Goal: Task Accomplishment & Management: Use online tool/utility

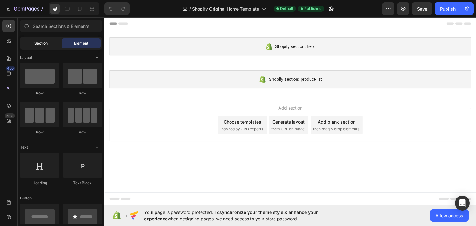
click at [40, 41] on span "Section" at bounding box center [40, 44] width 13 height 6
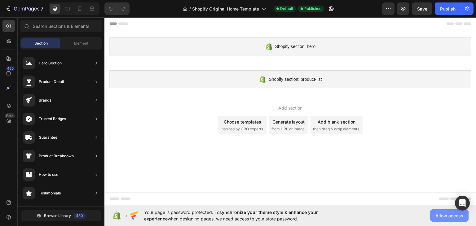
click at [445, 216] on span "Allow access" at bounding box center [449, 215] width 28 height 7
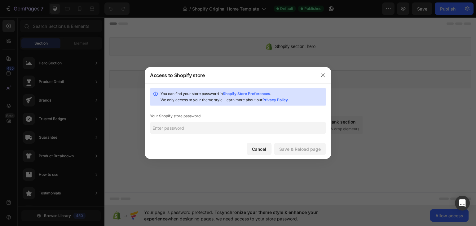
click at [257, 92] on link "Shopify Store Preferences" at bounding box center [246, 93] width 47 height 5
click at [221, 132] on input "text" at bounding box center [238, 128] width 176 height 12
paste input "bewtwe"
type input "bewtwe"
click at [296, 152] on button "Save & Reload page" at bounding box center [300, 149] width 52 height 12
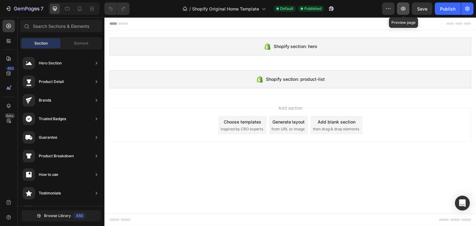
click at [404, 8] on icon "button" at bounding box center [403, 9] width 6 height 6
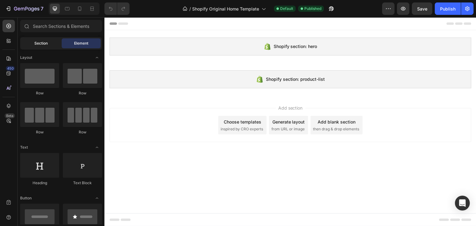
click at [48, 45] on div "Section" at bounding box center [40, 43] width 39 height 10
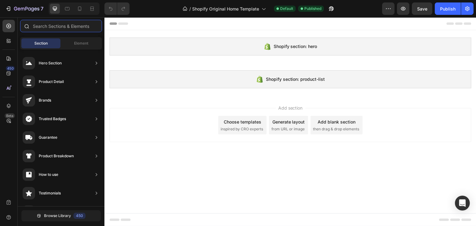
click at [56, 28] on input "text" at bounding box center [61, 26] width 82 height 12
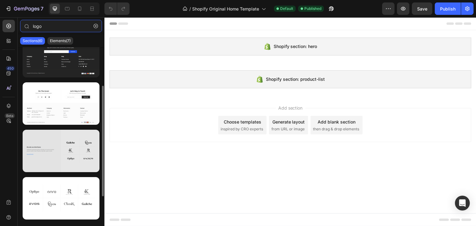
scroll to position [105, 0]
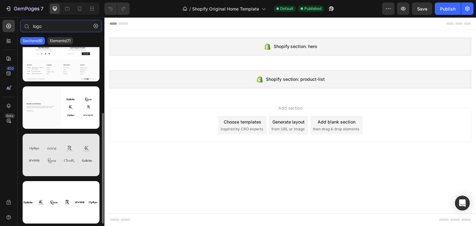
type input "logo"
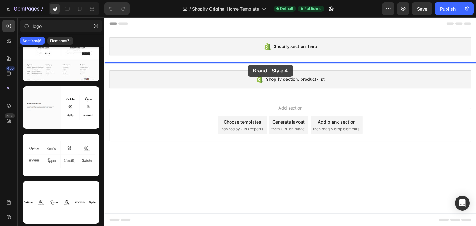
drag, startPoint x: 144, startPoint y: 173, endPoint x: 248, endPoint y: 65, distance: 149.5
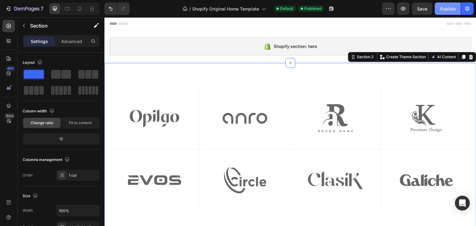
click at [454, 8] on div "Publish" at bounding box center [447, 9] width 15 height 7
click at [470, 11] on button "button" at bounding box center [467, 8] width 12 height 12
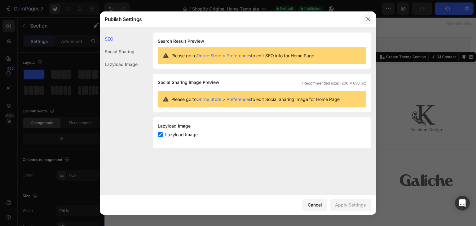
click at [367, 19] on icon "button" at bounding box center [367, 18] width 3 height 3
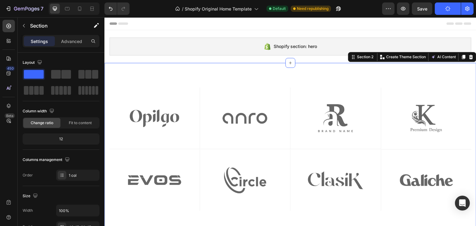
click at [450, 9] on icon "button" at bounding box center [447, 9] width 6 height 6
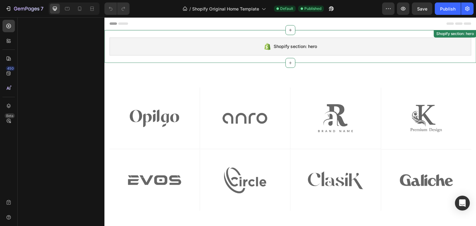
click at [294, 46] on span "Shopify section: hero" at bounding box center [295, 46] width 44 height 7
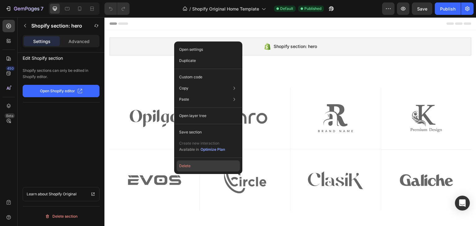
click at [194, 167] on button "Delete" at bounding box center [207, 165] width 63 height 11
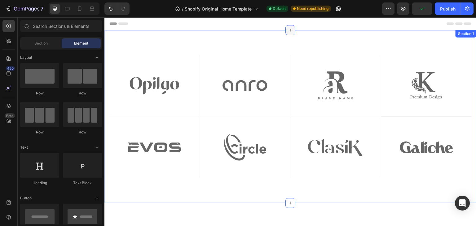
click at [288, 28] on icon at bounding box center [290, 30] width 5 height 5
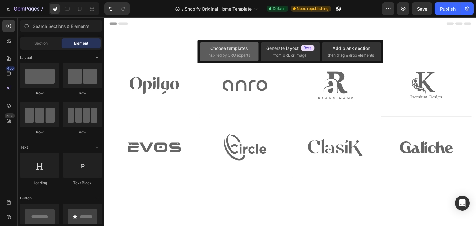
click at [235, 52] on div "Choose templates inspired by CRO experts" at bounding box center [228, 51] width 43 height 13
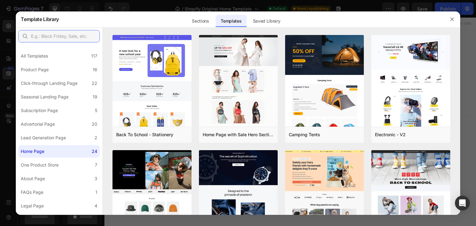
click at [61, 35] on input "text" at bounding box center [58, 36] width 81 height 12
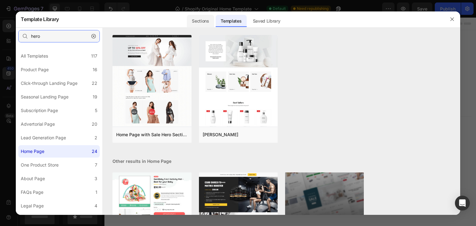
type input "hero"
click at [203, 16] on div "Sections" at bounding box center [200, 21] width 27 height 12
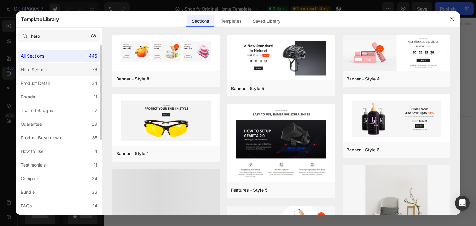
click at [46, 68] on div "Hero Section" at bounding box center [34, 69] width 26 height 7
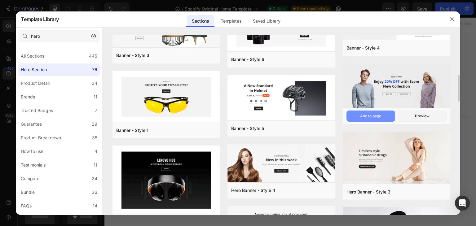
scroll to position [62, 0]
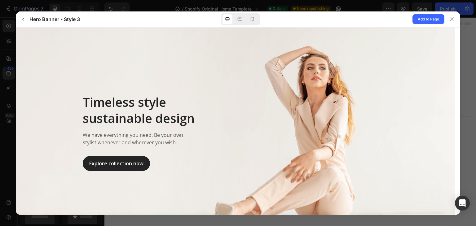
scroll to position [0, 0]
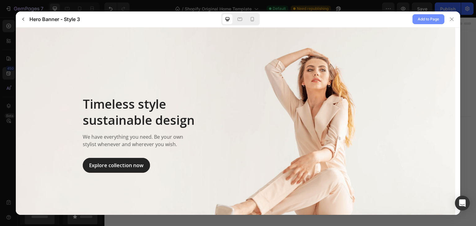
click at [422, 20] on span "Add to Page" at bounding box center [427, 18] width 21 height 7
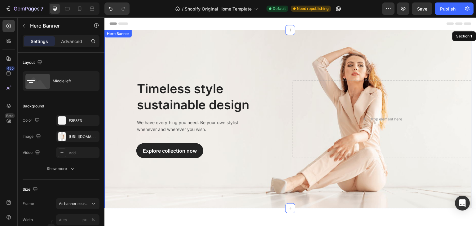
click at [150, 40] on div "Timeless style sustainable design Heading We have everything you need. Be your …" at bounding box center [287, 119] width 367 height 178
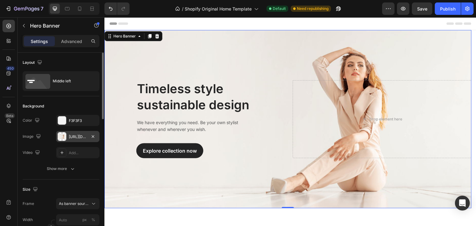
click at [72, 134] on div "https://ucarecdn.com/6bf7ce77-d9b8-4a70-9c48-ea5439bff611/-/format/auto/" at bounding box center [78, 137] width 18 height 6
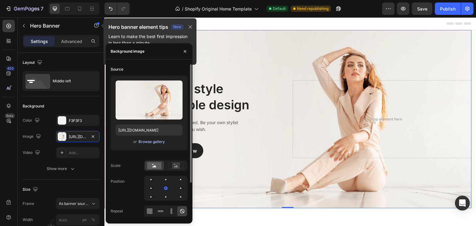
click at [148, 142] on div "Browse gallery" at bounding box center [151, 142] width 26 height 6
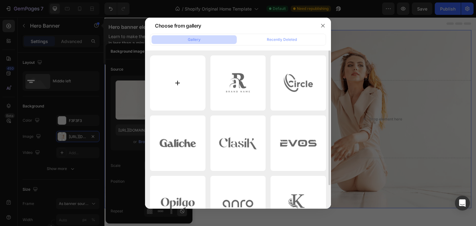
click at [183, 87] on input "file" at bounding box center [177, 82] width 55 height 55
type input "C:\fakepath\Mask group (16).jpg"
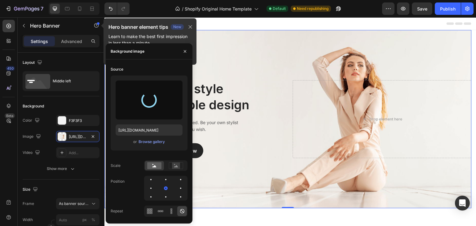
type input "https://cdn.shopify.com/s/files/1/0707/7576/7212/files/gempages_581798798813037…"
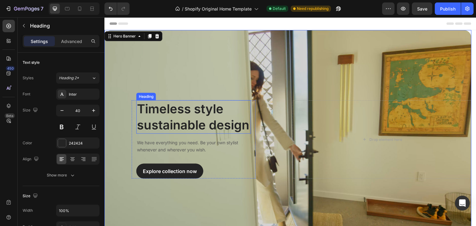
click at [224, 119] on p "Timeless style sustainable design" at bounding box center [193, 117] width 113 height 32
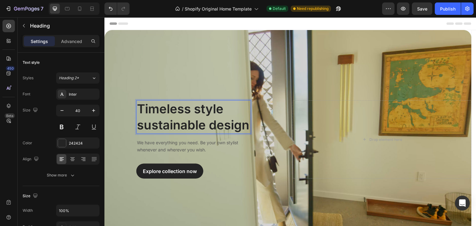
click at [159, 108] on p "Timeless style sustainable design" at bounding box center [193, 117] width 113 height 32
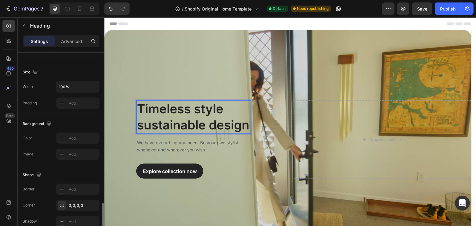
scroll to position [186, 0]
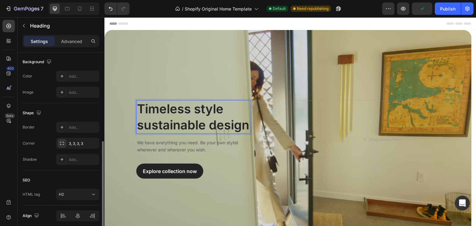
click at [177, 113] on p "Timeless style sustainable design" at bounding box center [193, 117] width 113 height 32
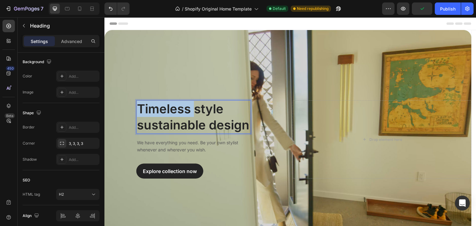
click at [177, 113] on p "Timeless style sustainable design" at bounding box center [193, 117] width 113 height 32
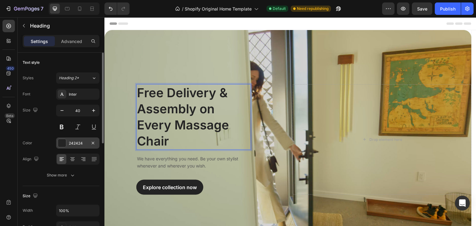
scroll to position [62, 0]
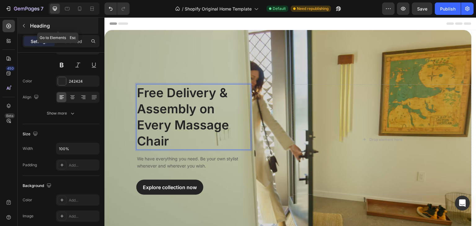
click at [23, 27] on icon "button" at bounding box center [23, 25] width 5 height 5
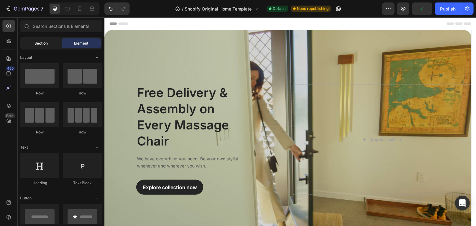
click at [43, 44] on span "Section" at bounding box center [40, 44] width 13 height 6
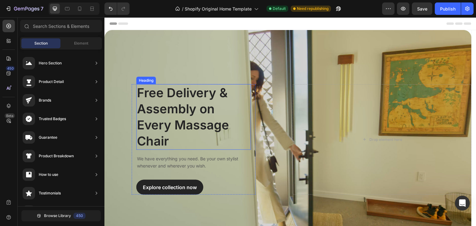
click at [170, 123] on p "Free Delivery & Assembly on Every Massage Chair" at bounding box center [193, 117] width 113 height 64
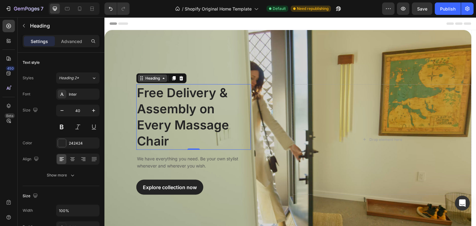
click at [165, 80] on icon at bounding box center [163, 78] width 5 height 5
click at [163, 81] on div "Heading" at bounding box center [152, 78] width 29 height 7
click at [140, 79] on icon at bounding box center [141, 78] width 5 height 5
click at [218, 111] on p "Free Delivery & Assembly on Every Massage Chair" at bounding box center [193, 117] width 113 height 64
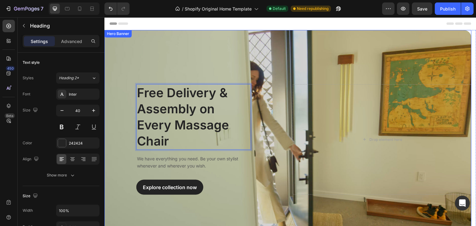
click at [258, 115] on div "Free Delivery & Assembly on Every Massage Chair Heading Row 1 col Hero Banner C…" at bounding box center [193, 139] width 178 height 111
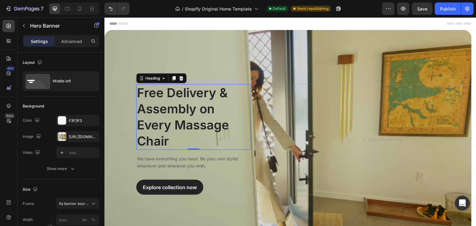
click at [218, 112] on p "Free Delivery & Assembly on Every Massage Chair" at bounding box center [193, 117] width 113 height 64
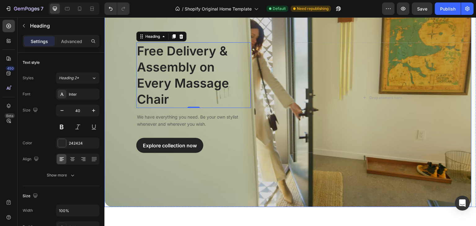
scroll to position [0, 0]
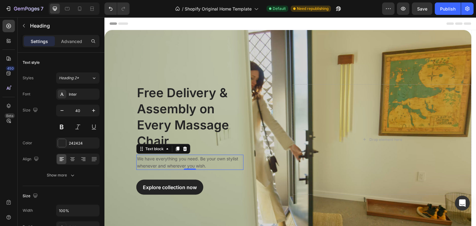
click at [177, 158] on p "We have everything you need. Be your own stylist whenever and wherever you wish." at bounding box center [190, 162] width 106 height 14
click at [165, 161] on p "We have everything you need. Be your own stylist whenever and wherever you wish." at bounding box center [190, 162] width 106 height 14
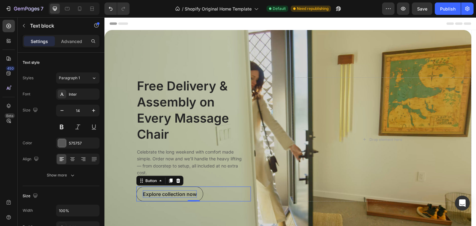
click at [168, 193] on div "Explore collection now" at bounding box center [170, 193] width 54 height 7
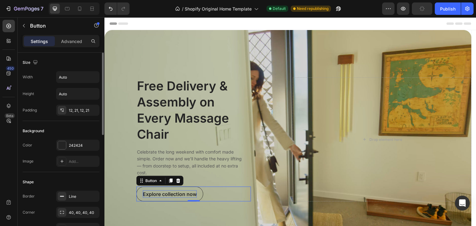
click at [161, 193] on div "Explore collection now" at bounding box center [170, 193] width 54 height 7
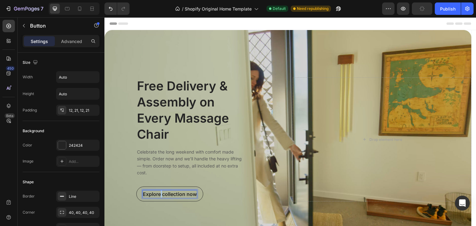
click at [161, 193] on p "Explore collection now" at bounding box center [170, 193] width 54 height 7
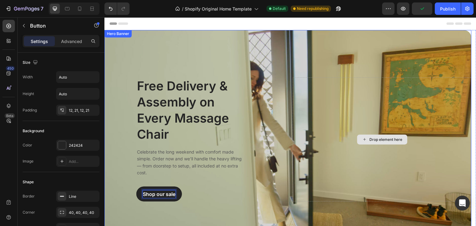
click at [327, 123] on div "Drop element here" at bounding box center [382, 139] width 178 height 124
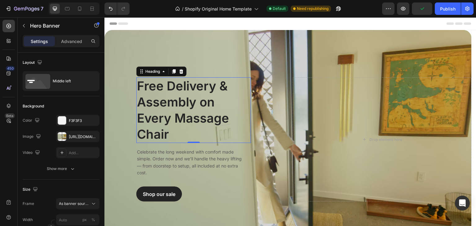
click at [194, 98] on p "Free Delivery & Assembly on Every Massage Chair" at bounding box center [193, 110] width 113 height 64
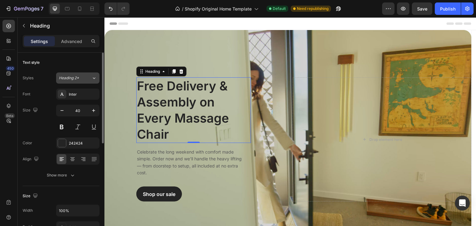
click at [76, 76] on span "Heading 2*" at bounding box center [69, 78] width 20 height 6
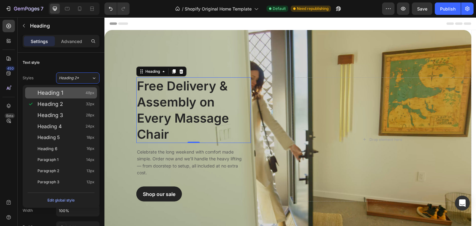
click at [57, 93] on span "Heading 1" at bounding box center [50, 93] width 26 height 6
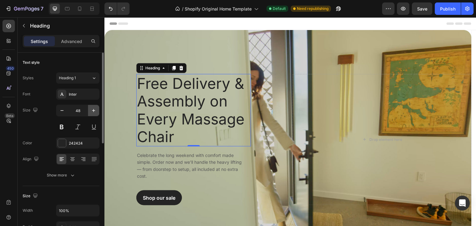
click at [94, 111] on icon "button" at bounding box center [93, 110] width 6 height 6
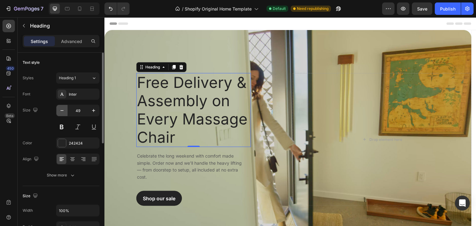
click at [63, 111] on icon "button" at bounding box center [62, 110] width 6 height 6
type input "48"
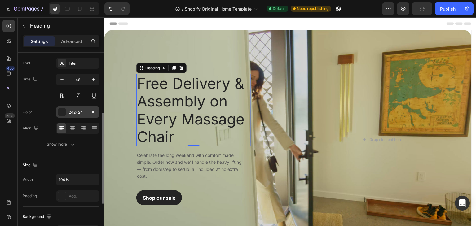
scroll to position [62, 0]
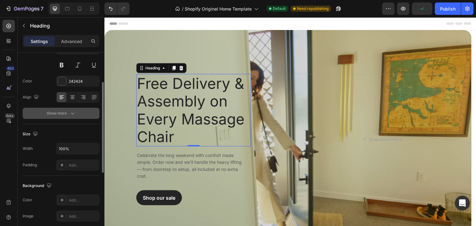
click at [71, 117] on button "Show more" at bounding box center [61, 113] width 77 height 11
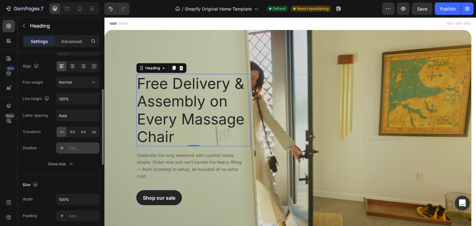
scroll to position [124, 0]
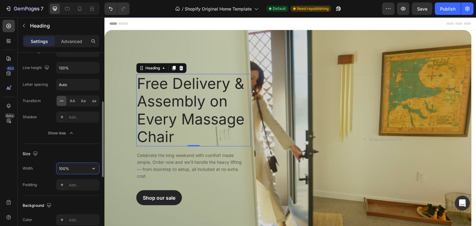
click at [78, 168] on input "100%" at bounding box center [77, 168] width 43 height 11
click at [90, 168] on icon "button" at bounding box center [93, 168] width 6 height 6
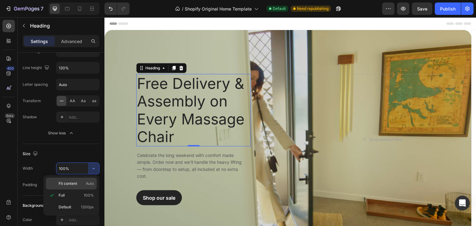
click at [74, 183] on span "Fit content" at bounding box center [68, 184] width 19 height 6
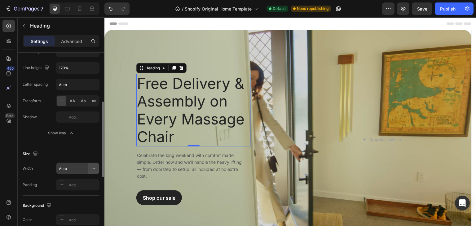
click at [94, 168] on icon "button" at bounding box center [93, 168] width 6 height 6
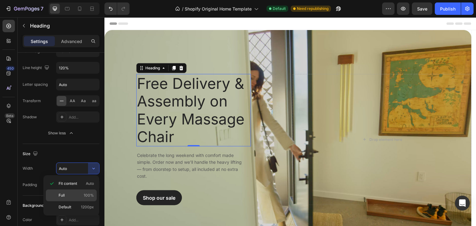
click at [75, 196] on p "Full 100%" at bounding box center [76, 196] width 35 height 6
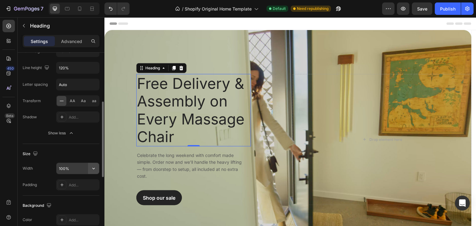
click at [93, 170] on icon "button" at bounding box center [93, 168] width 6 height 6
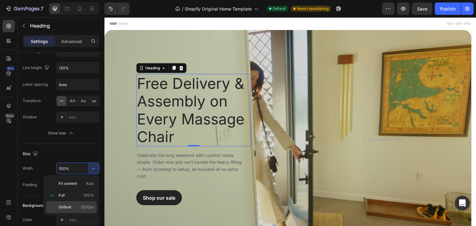
click at [67, 206] on span "Default" at bounding box center [65, 207] width 13 height 6
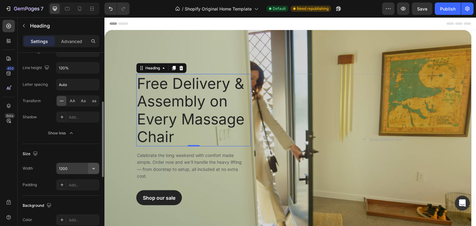
click at [92, 166] on icon "button" at bounding box center [93, 168] width 6 height 6
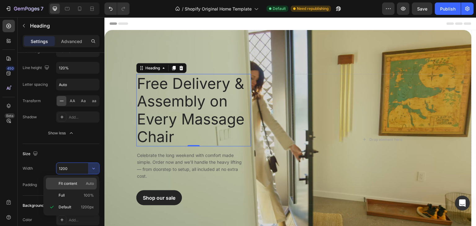
click at [72, 183] on span "Fit content" at bounding box center [68, 184] width 19 height 6
type input "Auto"
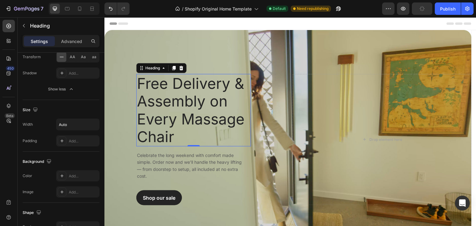
scroll to position [44, 0]
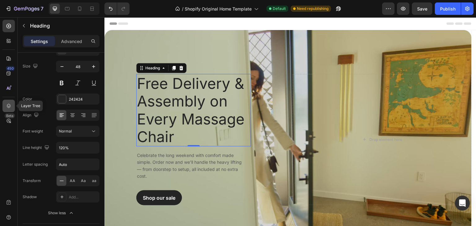
click at [9, 104] on icon at bounding box center [9, 106] width 6 height 6
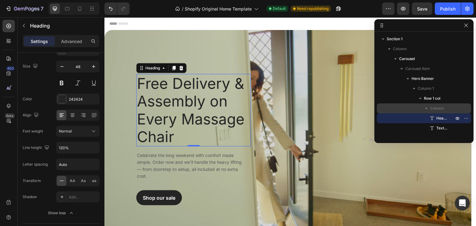
click at [438, 109] on span "Column" at bounding box center [437, 108] width 14 height 6
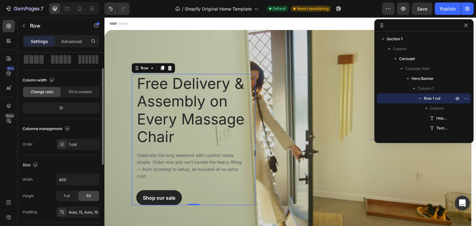
scroll to position [62, 0]
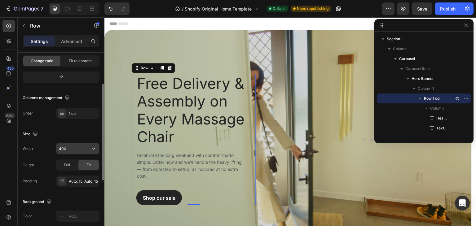
click at [65, 148] on input "400" at bounding box center [77, 148] width 43 height 11
click at [95, 145] on icon "button" at bounding box center [93, 148] width 6 height 6
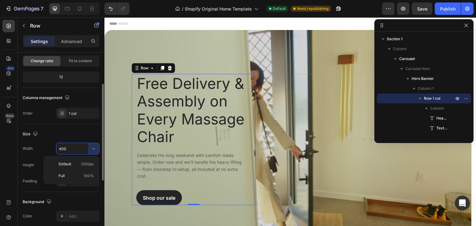
click at [74, 149] on input "400" at bounding box center [77, 148] width 43 height 11
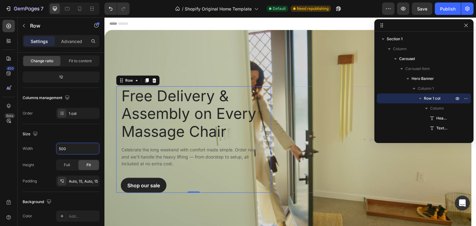
type input "500"
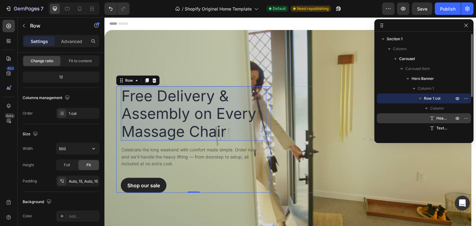
click at [442, 118] on span "Heading" at bounding box center [441, 118] width 11 height 6
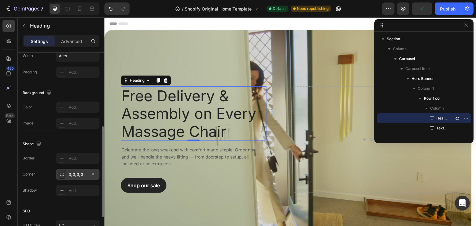
scroll to position [210, 0]
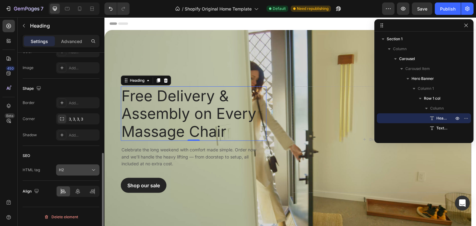
click at [85, 172] on div "H2" at bounding box center [78, 170] width 38 height 6
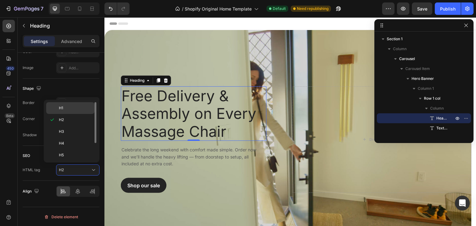
click at [59, 102] on div "H1" at bounding box center [70, 108] width 48 height 12
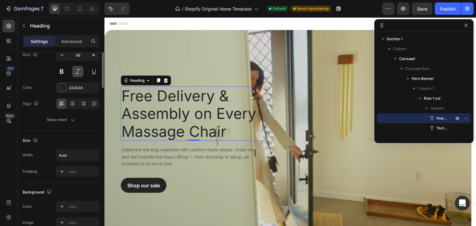
scroll to position [0, 0]
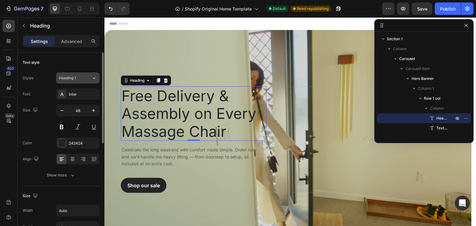
click at [89, 79] on div "Heading 1" at bounding box center [75, 78] width 33 height 6
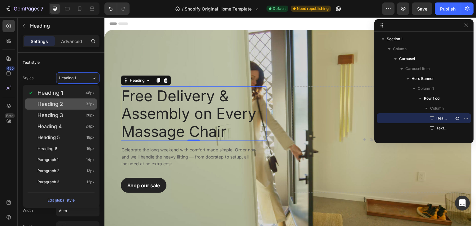
click at [72, 105] on div "Heading 2 32px" at bounding box center [65, 104] width 57 height 6
type input "32"
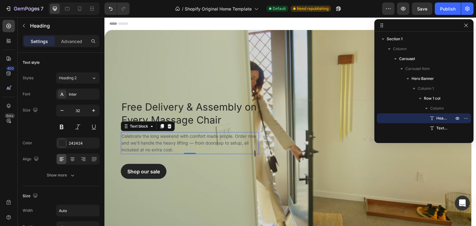
click at [159, 137] on p "Celebrate the long weekend with comfort made simple. Order now and we’ll handle…" at bounding box center [189, 143] width 137 height 21
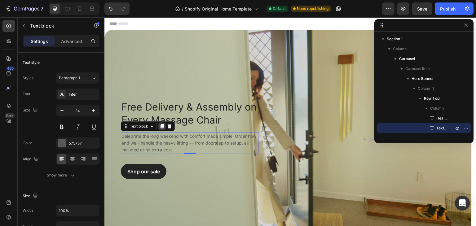
click at [162, 127] on icon at bounding box center [161, 126] width 3 height 4
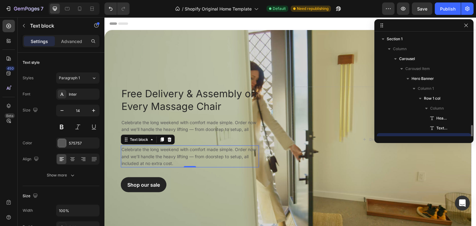
scroll to position [58, 0]
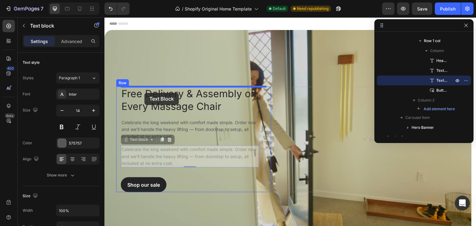
drag, startPoint x: 128, startPoint y: 141, endPoint x: 144, endPoint y: 93, distance: 50.5
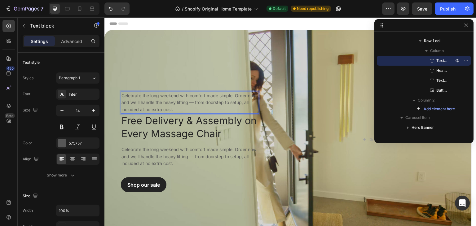
click at [141, 101] on p "Celebrate the long weekend with comfort made simple. Order now and we’ll handle…" at bounding box center [189, 102] width 137 height 21
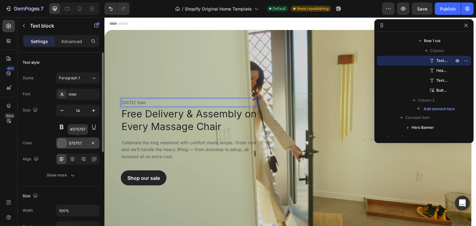
click at [76, 143] on div "575757" at bounding box center [78, 144] width 18 height 6
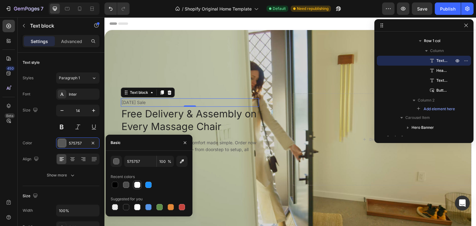
click at [137, 186] on div at bounding box center [137, 185] width 6 height 6
type input "FFFFFF"
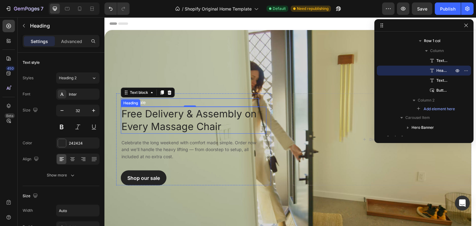
click at [172, 117] on h1 "Free Delivery & Assembly on Every Massage Chair" at bounding box center [193, 120] width 145 height 27
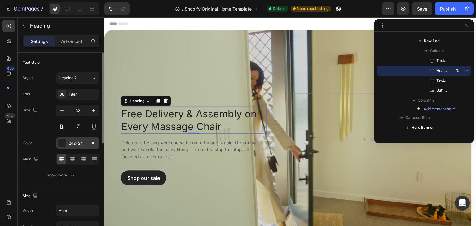
click at [72, 141] on div "242424" at bounding box center [78, 144] width 18 height 6
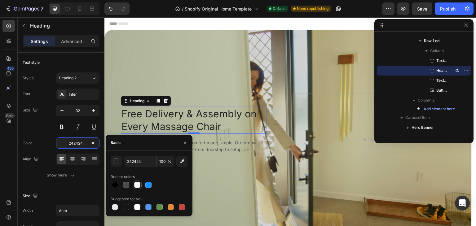
click at [139, 185] on div at bounding box center [137, 185] width 6 height 6
type input "FFFFFF"
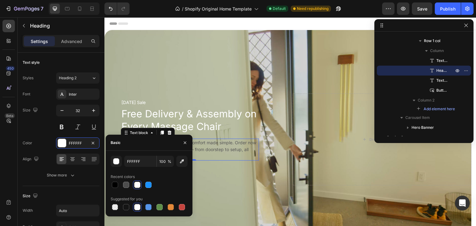
click at [216, 147] on p "Celebrate the long weekend with comfort made simple. Order now and we’ll handle…" at bounding box center [189, 149] width 137 height 21
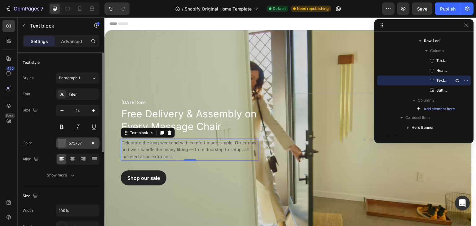
click at [78, 142] on div "575757" at bounding box center [78, 144] width 18 height 6
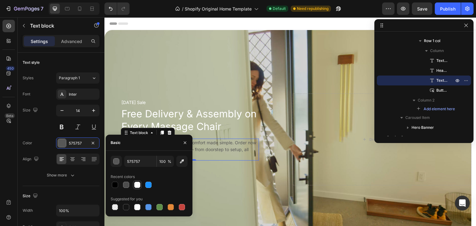
click at [139, 185] on div at bounding box center [137, 185] width 6 height 6
type input "FFFFFF"
click at [218, 192] on div "Overlay" at bounding box center [287, 139] width 367 height 219
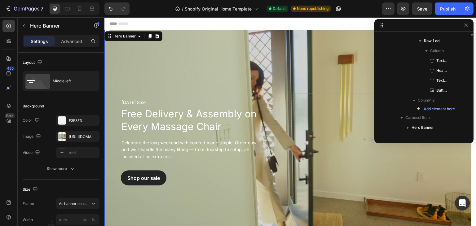
scroll to position [0, 0]
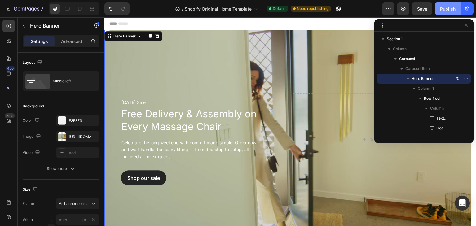
click at [447, 8] on div "Publish" at bounding box center [447, 9] width 15 height 7
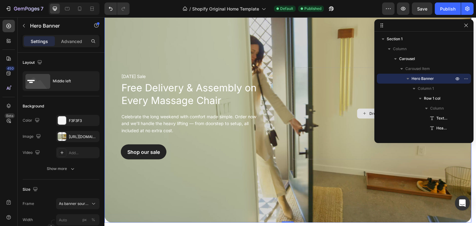
scroll to position [93, 0]
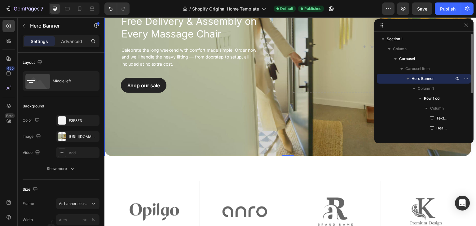
click at [405, 79] on icon "button" at bounding box center [407, 79] width 6 height 6
click at [406, 81] on icon "button" at bounding box center [407, 79] width 6 height 6
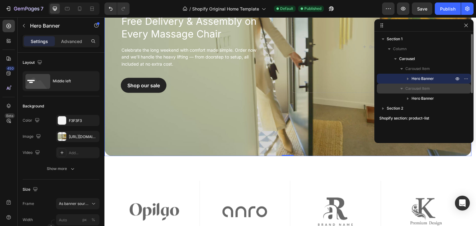
click at [430, 89] on p "Carousel Item" at bounding box center [430, 88] width 50 height 6
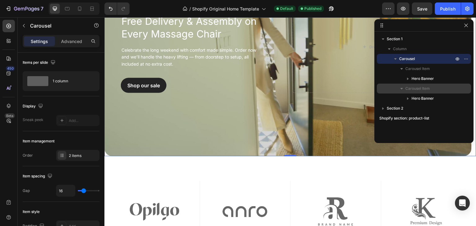
click at [405, 87] on span "Carousel Item" at bounding box center [417, 88] width 24 height 6
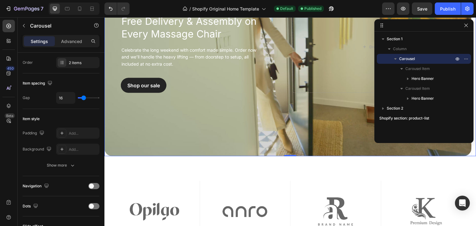
click at [394, 59] on icon "button" at bounding box center [395, 59] width 6 height 6
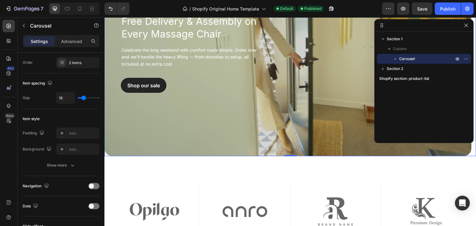
click at [394, 59] on icon "button" at bounding box center [395, 59] width 2 height 2
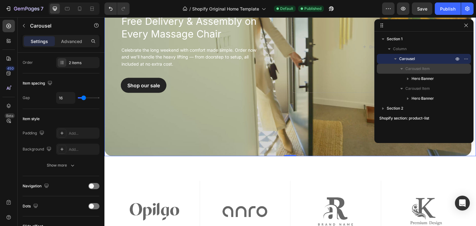
click at [396, 68] on div "Carousel Item" at bounding box center [423, 69] width 89 height 10
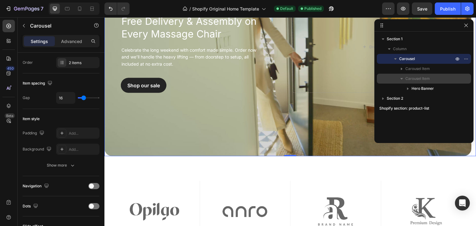
click at [402, 77] on icon "button" at bounding box center [401, 79] width 6 height 6
click at [422, 77] on span "Carousel Item" at bounding box center [417, 79] width 24 height 6
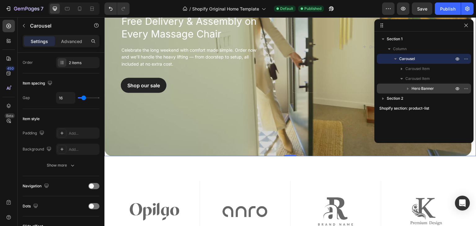
click at [420, 88] on span "Hero Banner" at bounding box center [422, 88] width 22 height 6
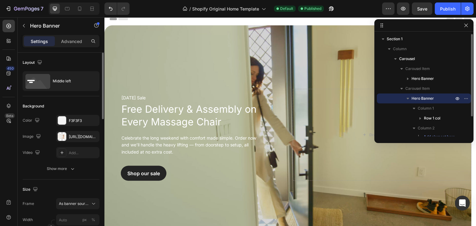
scroll to position [0, 0]
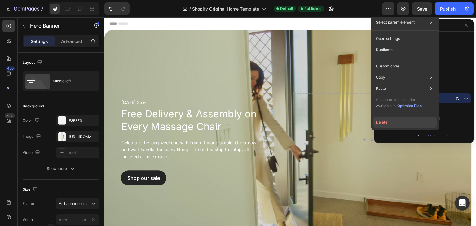
click at [385, 123] on button "Delete" at bounding box center [404, 122] width 63 height 11
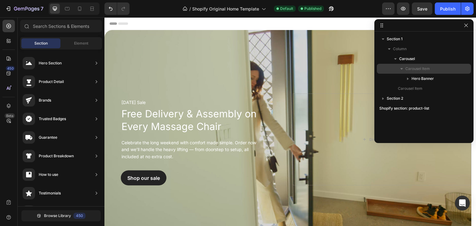
click at [423, 67] on span "Carousel Item" at bounding box center [417, 69] width 24 height 6
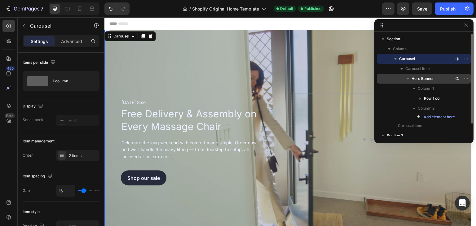
click at [404, 77] on icon "button" at bounding box center [407, 79] width 6 height 6
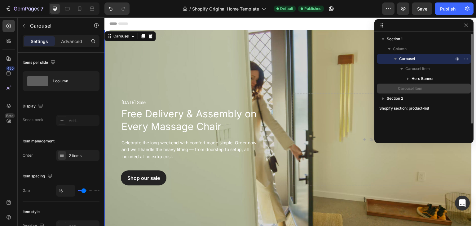
click at [409, 88] on span "Carousel Item" at bounding box center [409, 88] width 24 height 6
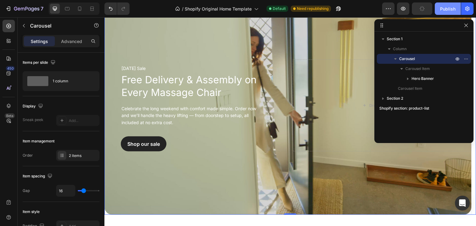
scroll to position [31, 0]
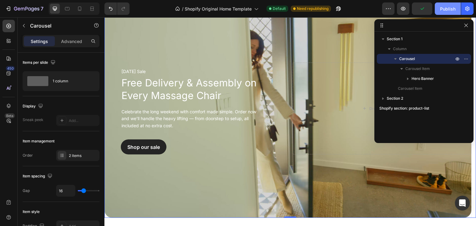
click at [440, 8] on div "Publish" at bounding box center [447, 9] width 15 height 7
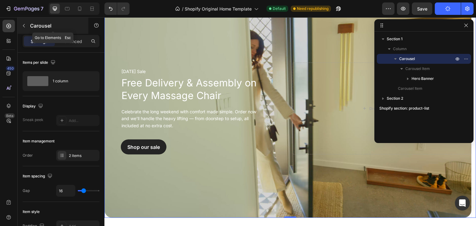
click at [22, 23] on icon "button" at bounding box center [23, 25] width 5 height 5
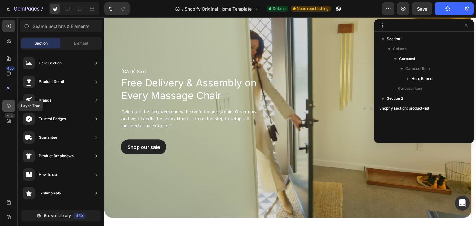
click at [7, 104] on icon at bounding box center [9, 106] width 6 height 6
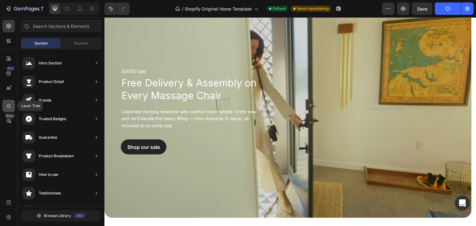
click at [7, 104] on icon at bounding box center [9, 106] width 6 height 6
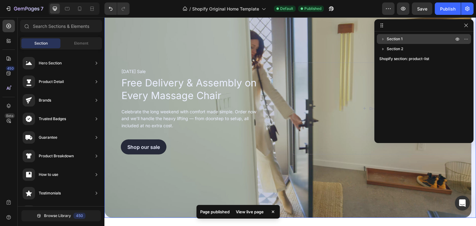
click at [381, 40] on icon "button" at bounding box center [383, 39] width 6 height 6
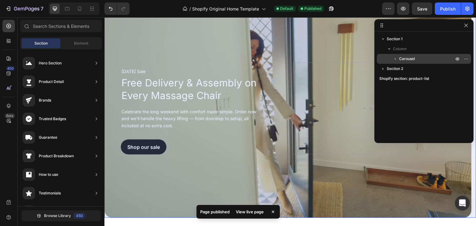
click at [401, 59] on span "Carousel" at bounding box center [407, 59] width 16 height 6
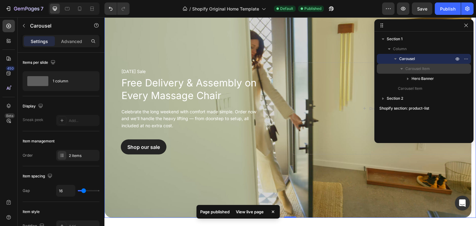
click at [408, 68] on span "Carousel Item" at bounding box center [417, 69] width 24 height 6
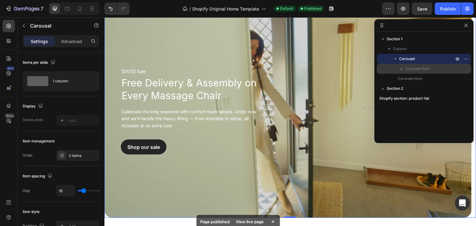
click at [408, 68] on span "Carousel Item" at bounding box center [417, 69] width 24 height 6
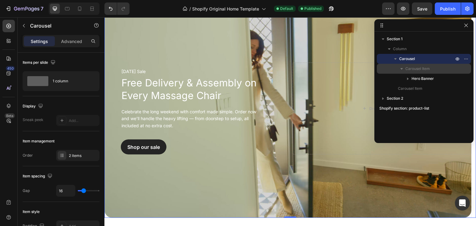
click at [400, 69] on icon "button" at bounding box center [401, 69] width 6 height 6
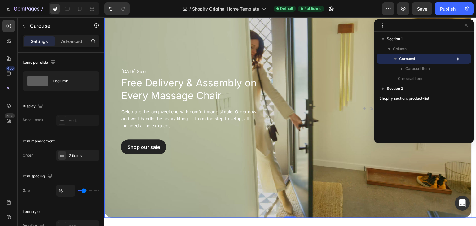
click at [394, 57] on icon "button" at bounding box center [395, 59] width 6 height 6
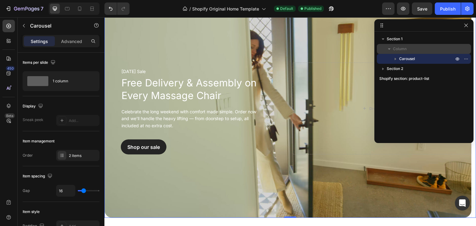
click at [400, 52] on span "Column" at bounding box center [400, 49] width 14 height 6
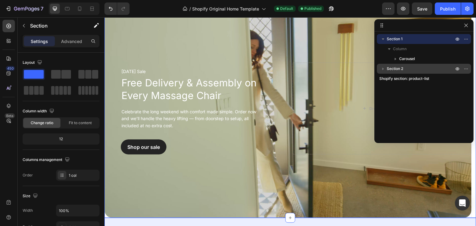
click at [411, 65] on div "Section 2" at bounding box center [423, 69] width 89 height 10
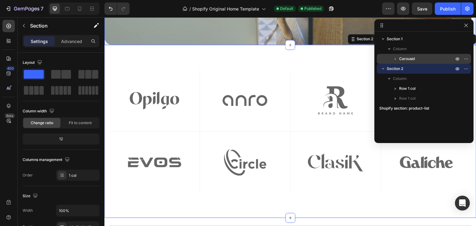
click at [410, 61] on span "Carousel" at bounding box center [407, 59] width 16 height 6
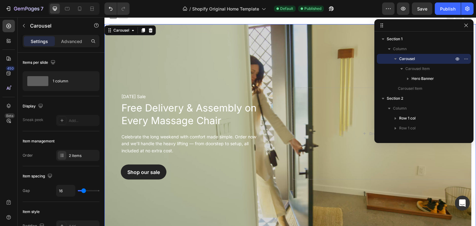
scroll to position [0, 0]
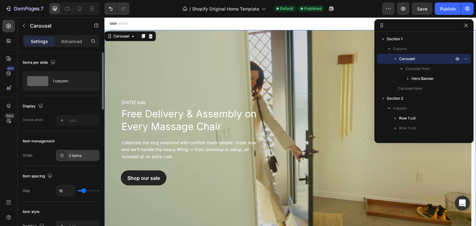
click at [83, 153] on div "2 items" at bounding box center [83, 156] width 29 height 6
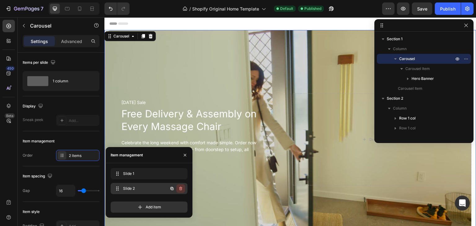
click at [180, 189] on icon "button" at bounding box center [180, 188] width 5 height 5
click at [179, 189] on div "Delete" at bounding box center [176, 189] width 11 height 6
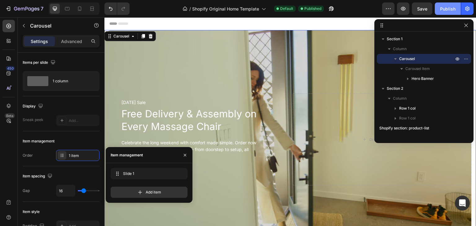
click at [447, 7] on div "Publish" at bounding box center [447, 9] width 15 height 7
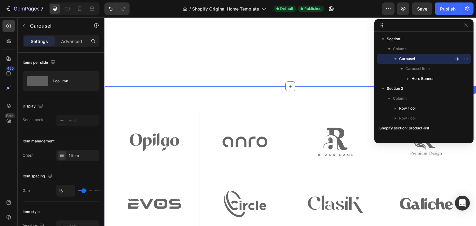
scroll to position [155, 0]
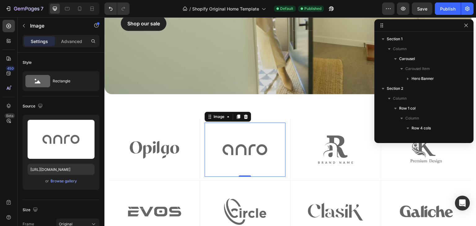
click at [282, 132] on img at bounding box center [244, 150] width 81 height 54
